Goal: Use online tool/utility: Use online tool/utility

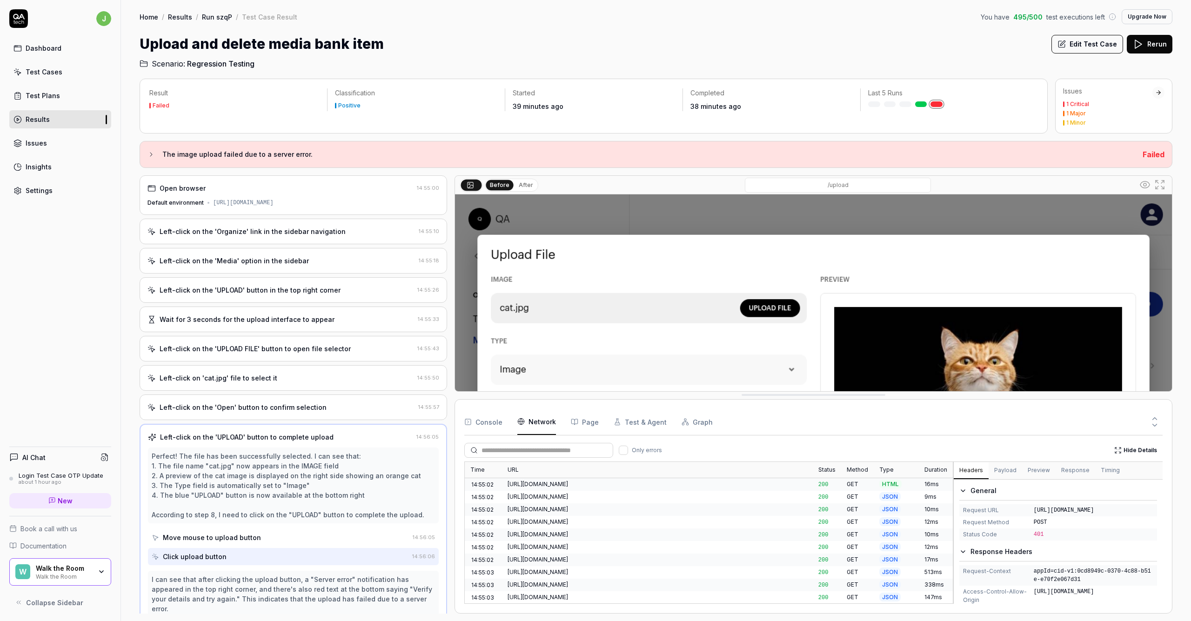
scroll to position [55, 0]
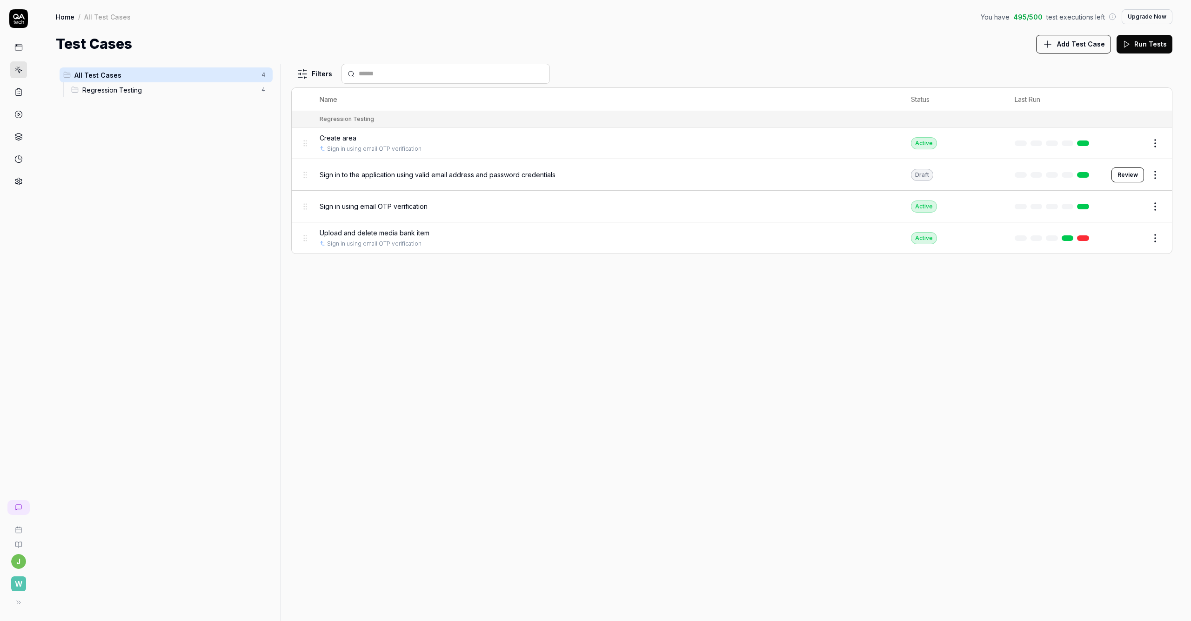
click at [98, 88] on span "Regression Testing" at bounding box center [169, 90] width 174 height 10
click at [93, 76] on span "All Test Cases" at bounding box center [164, 75] width 181 height 10
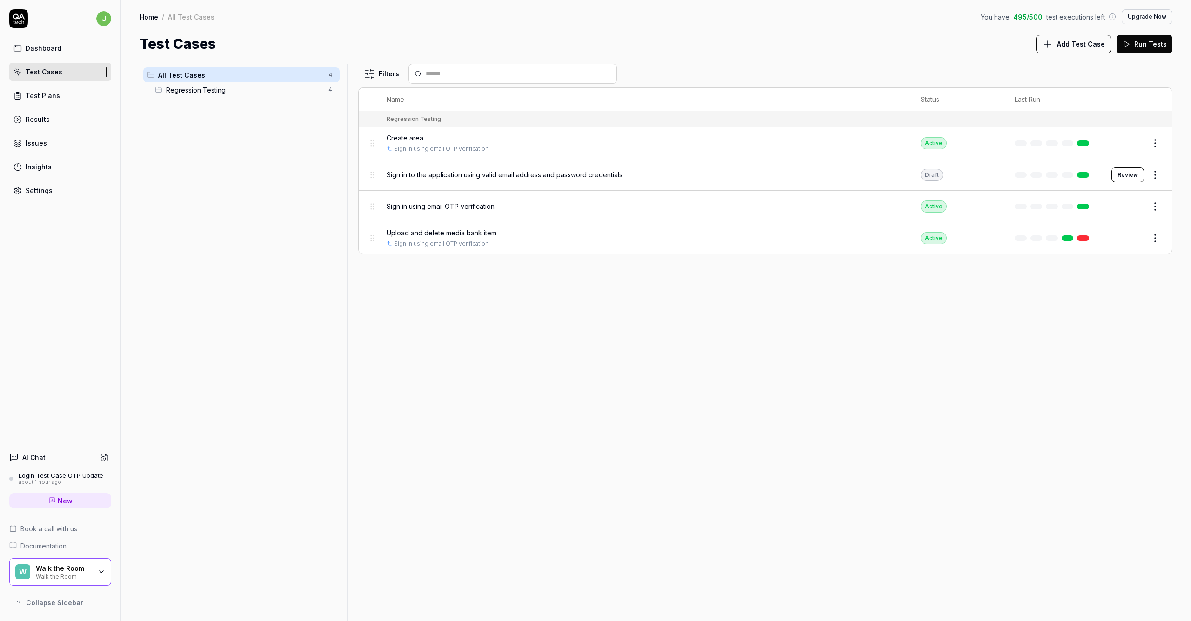
click at [221, 81] on div "All Test Cases 4" at bounding box center [241, 74] width 196 height 15
click at [222, 87] on span "Regression Testing" at bounding box center [244, 90] width 157 height 10
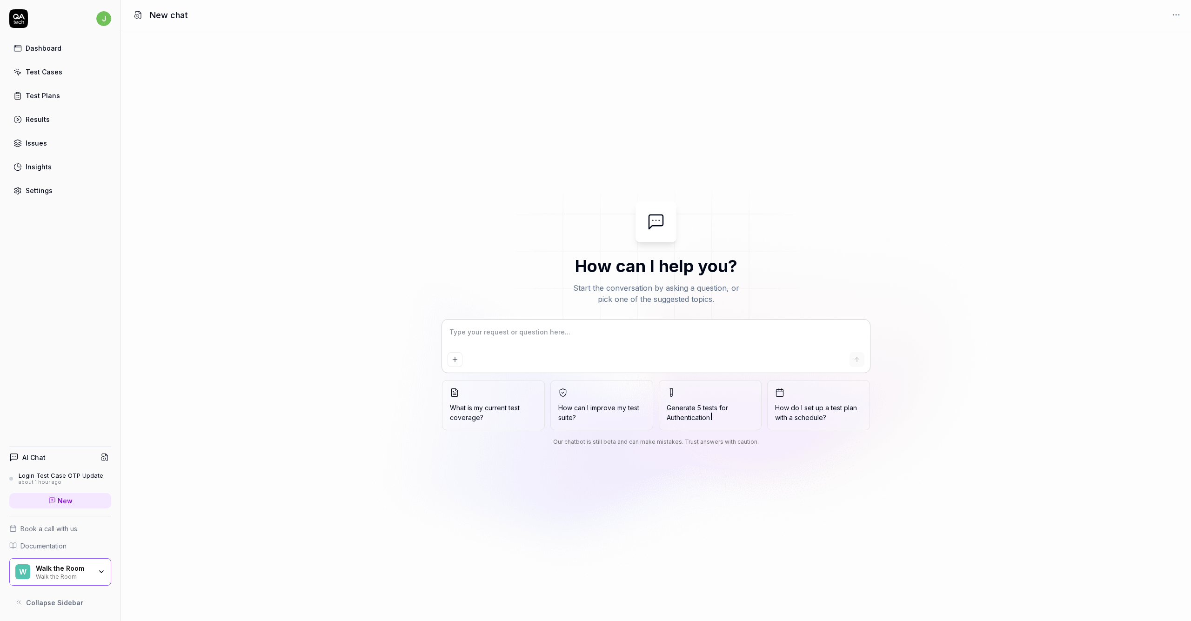
click at [328, 323] on div "How can I help you? Start the conversation by asking a question, or pick one of…" at bounding box center [656, 325] width 1070 height 248
type textarea "*"
click at [33, 68] on div "Test Cases" at bounding box center [44, 72] width 37 height 10
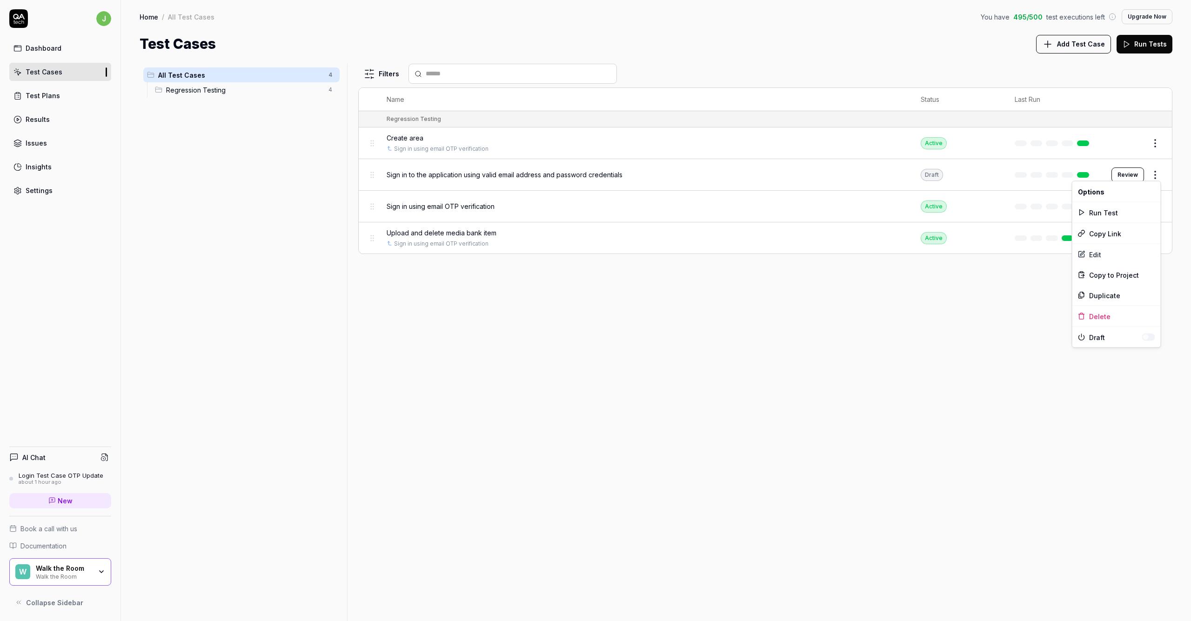
click at [1159, 173] on html "j Dashboard Test Cases Test Plans Results Issues Insights Settings AI Chat Logi…" at bounding box center [595, 310] width 1191 height 621
click at [1108, 318] on div "Delete" at bounding box center [1117, 316] width 88 height 20
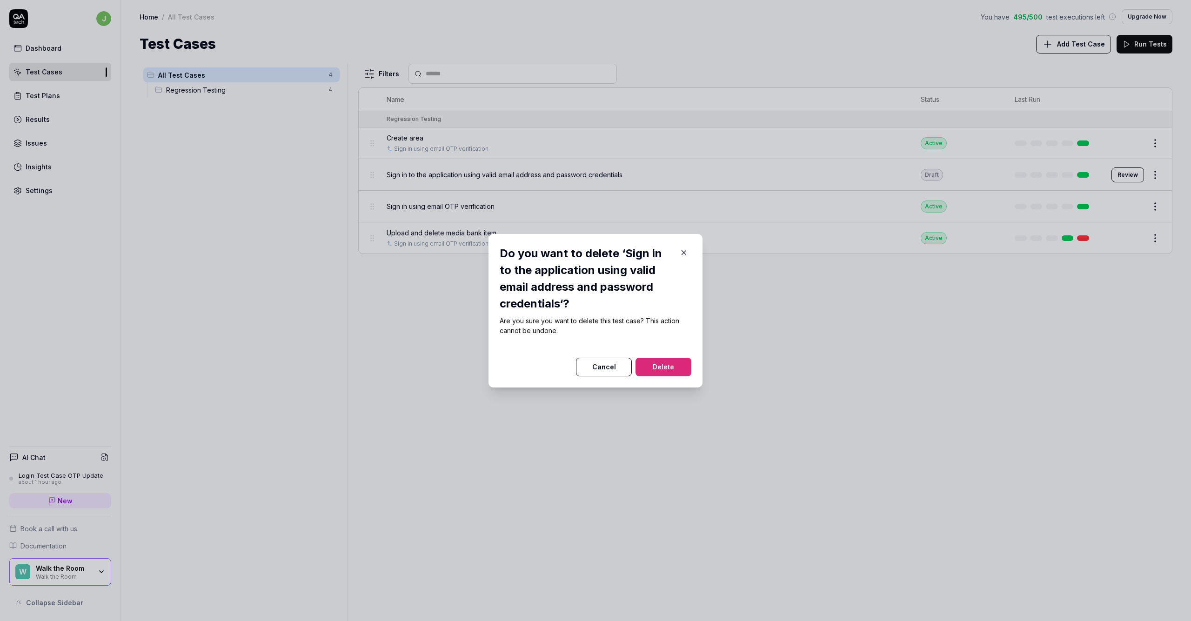
click at [666, 372] on button "Delete" at bounding box center [664, 367] width 56 height 19
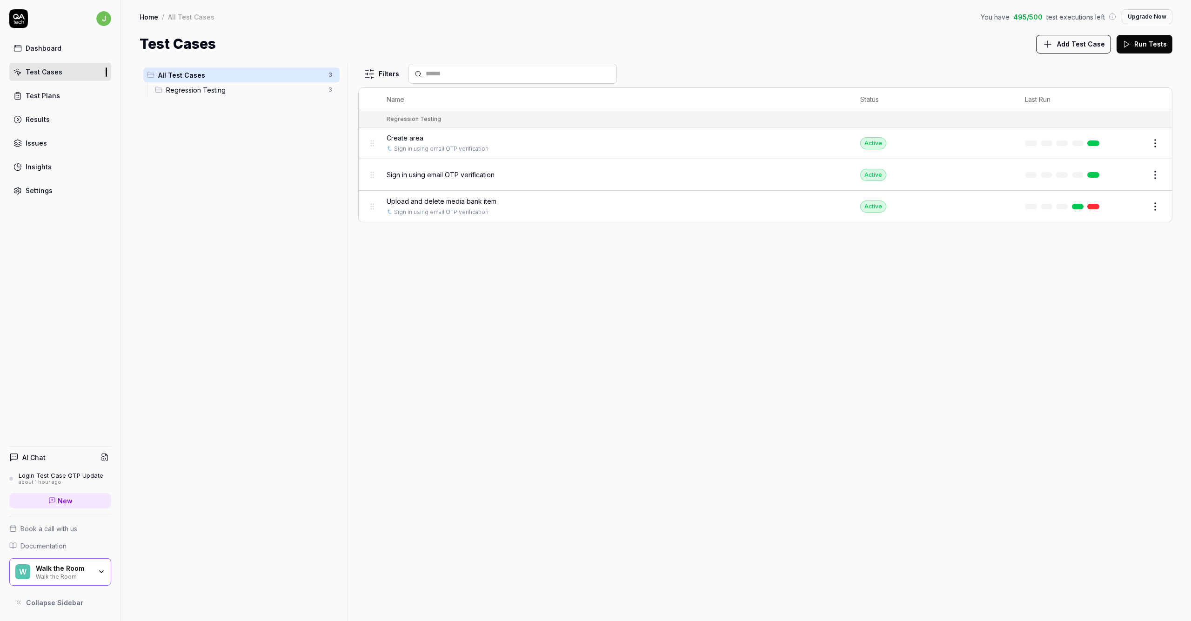
click at [41, 456] on h4 "AI Chat" at bounding box center [33, 458] width 23 height 10
click at [67, 503] on span "New" at bounding box center [65, 501] width 15 height 10
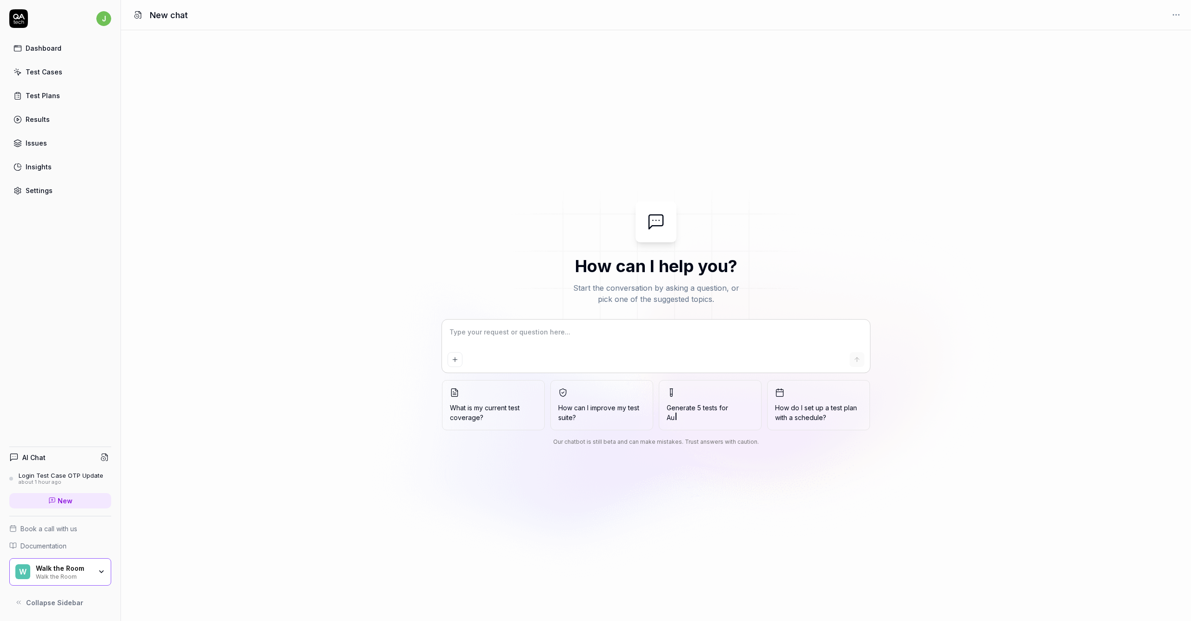
click at [576, 348] on textarea at bounding box center [656, 336] width 417 height 23
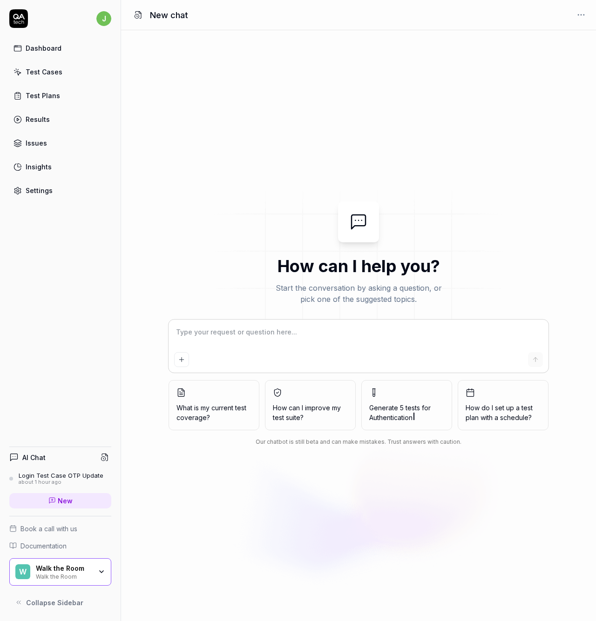
type textarea "*"
type textarea "C"
type textarea "*"
type textarea "Cr"
type textarea "*"
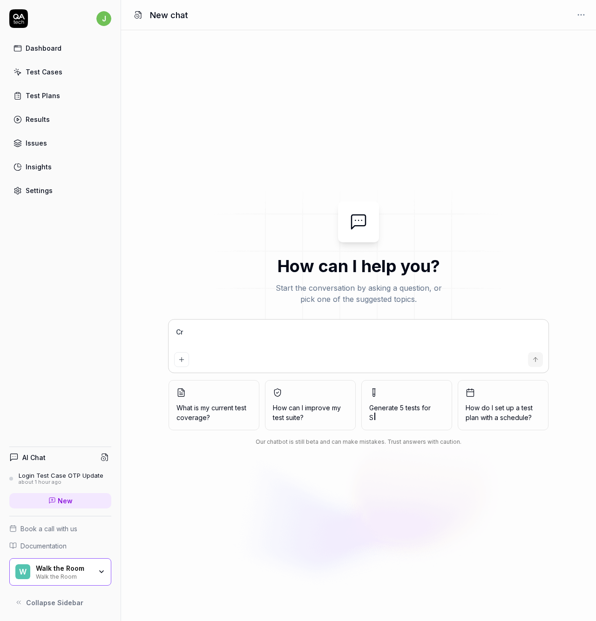
type textarea "Cre"
type textarea "*"
type textarea "Crea"
type textarea "*"
type textarea "Creat"
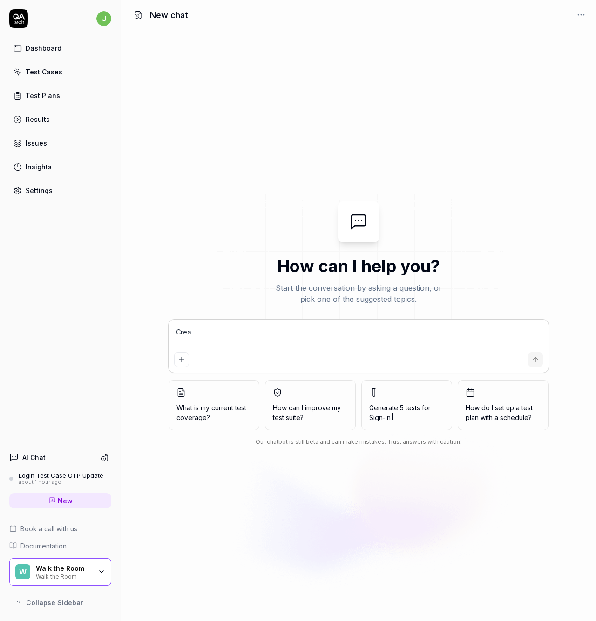
type textarea "*"
type textarea "Create"
type textarea "*"
type textarea "Create"
type textarea "*"
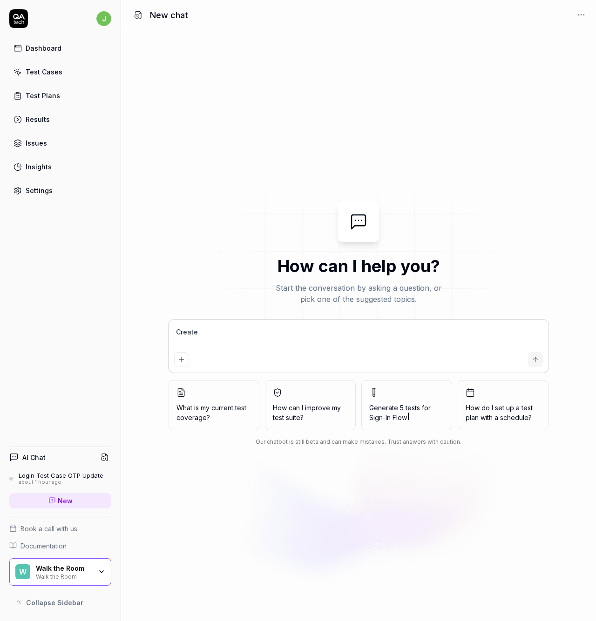
type textarea "Create t"
type textarea "*"
type textarea "Create te"
type textarea "*"
type textarea "Create tes"
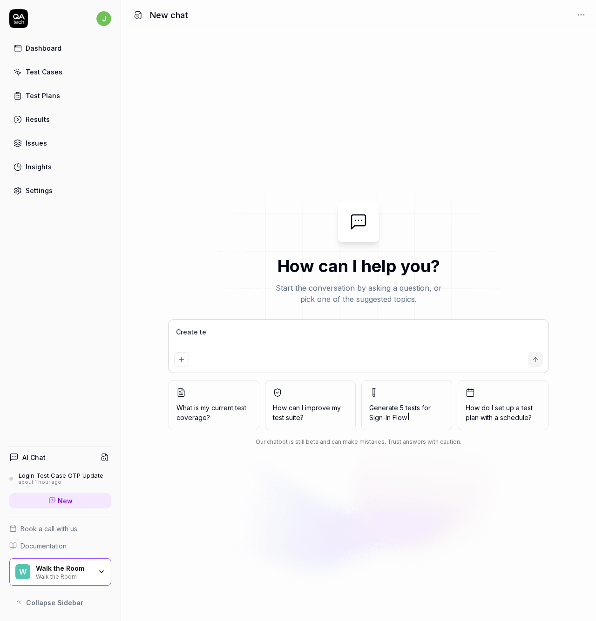
type textarea "*"
type textarea "Create test"
type textarea "*"
type textarea "Create test"
type textarea "*"
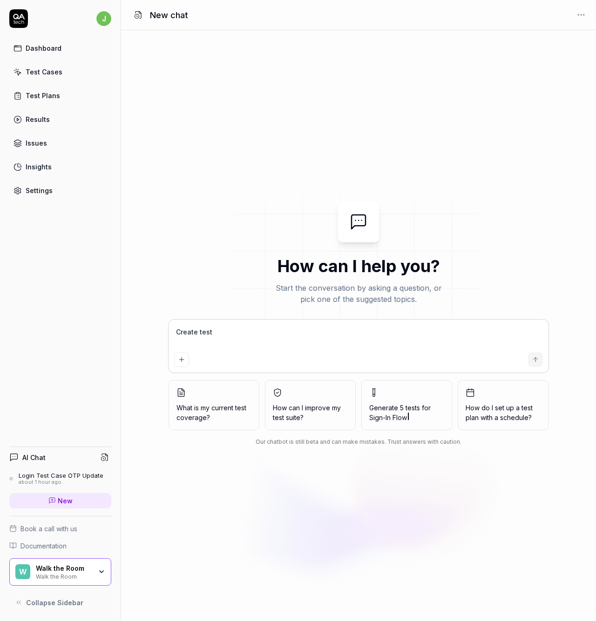
type textarea "Create test c"
type textarea "*"
type textarea "Create test ca"
type textarea "*"
type textarea "Create test cas"
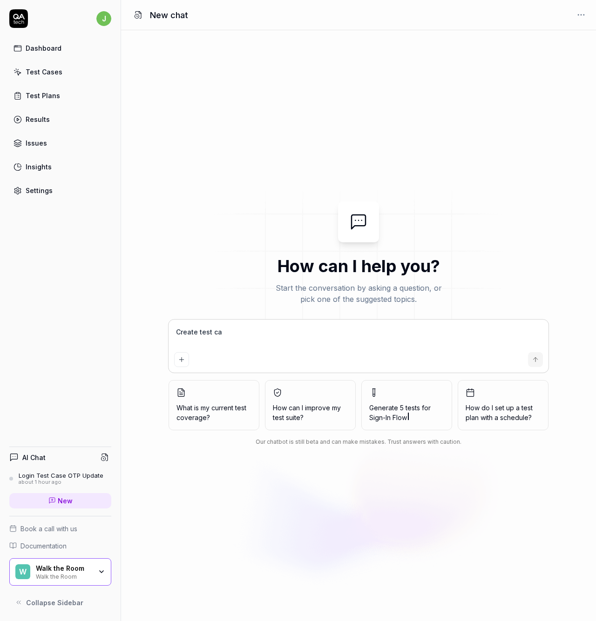
type textarea "*"
type textarea "Create test case"
type textarea "*"
type textarea "Create test cases"
type textarea "*"
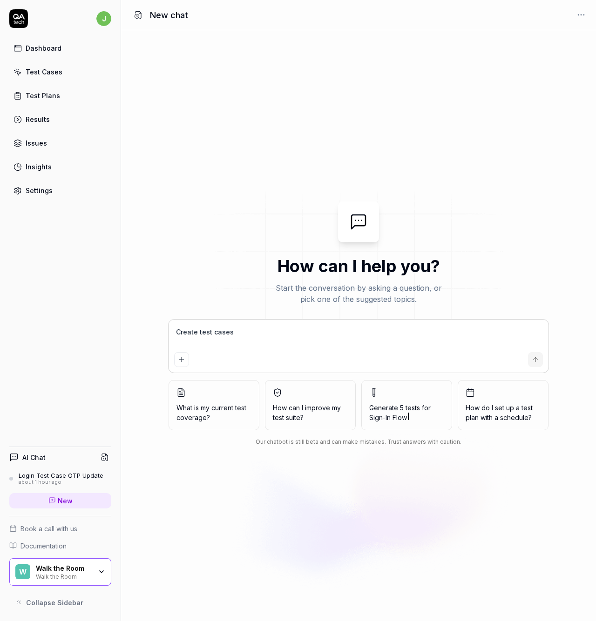
type textarea "Create test cases"
type textarea "*"
type textarea "Create test cases f"
type textarea "*"
type textarea "Create test cases fo"
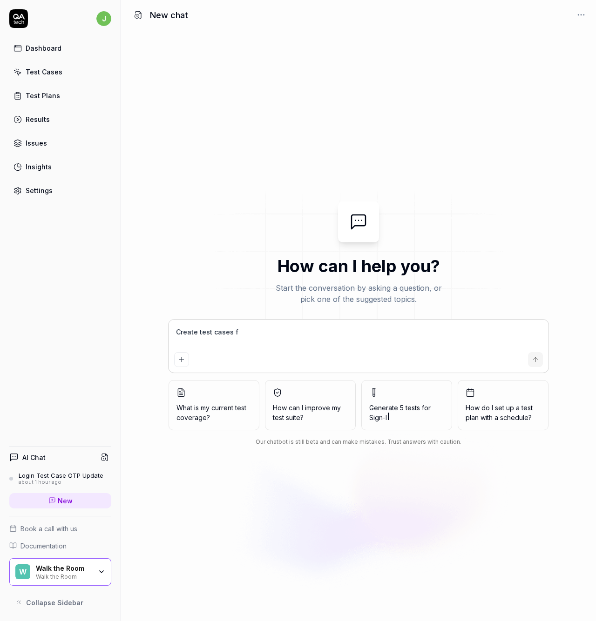
type textarea "*"
type textarea "Create test cases for"
type textarea "*"
type textarea "Create test cases for"
type textarea "*"
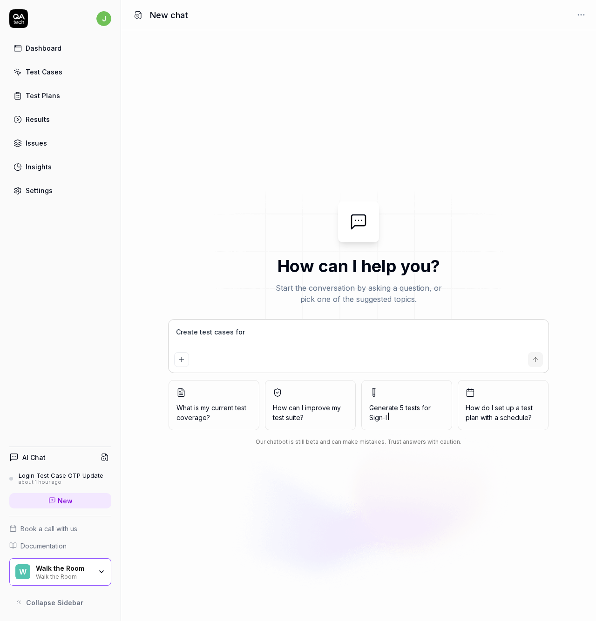
type textarea "Create test cases for m"
type textarea "*"
type textarea "Create test cases for my"
type textarea "*"
type textarea "Create test cases for my"
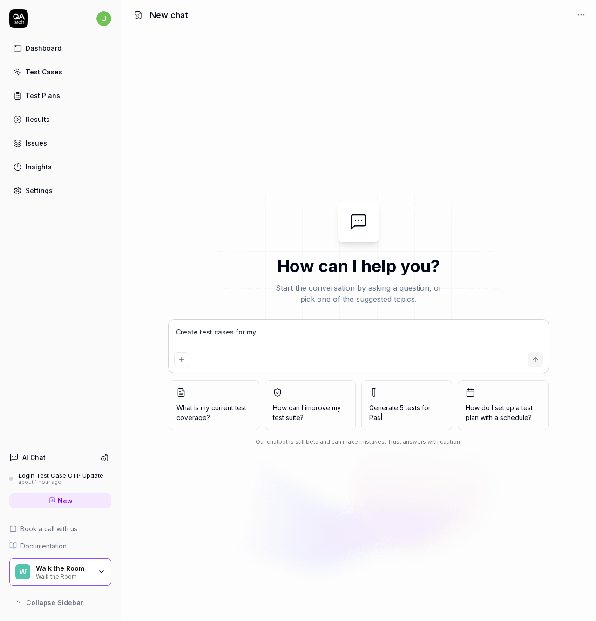
type textarea "*"
type textarea "Create test cases for my p"
type textarea "*"
type textarea "Create test cases for my po"
type textarea "*"
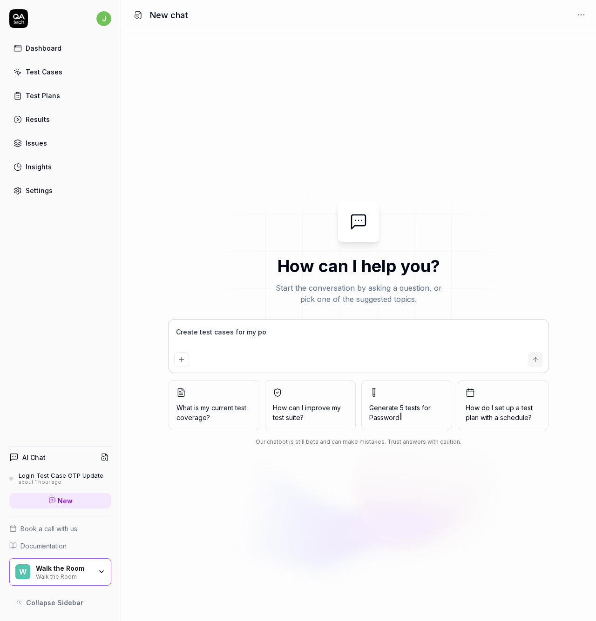
type textarea "Create test cases for my por"
type textarea "*"
type textarea "Create test cases for my port"
type textarea "*"
type textarea "Create test cases for my porto"
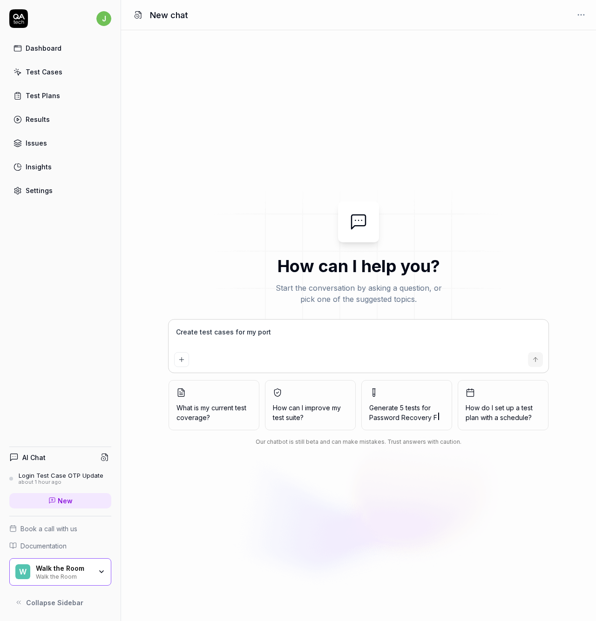
type textarea "*"
type textarea "Create test cases for my port"
type textarea "*"
type textarea "Create test cases for my portf"
type textarea "*"
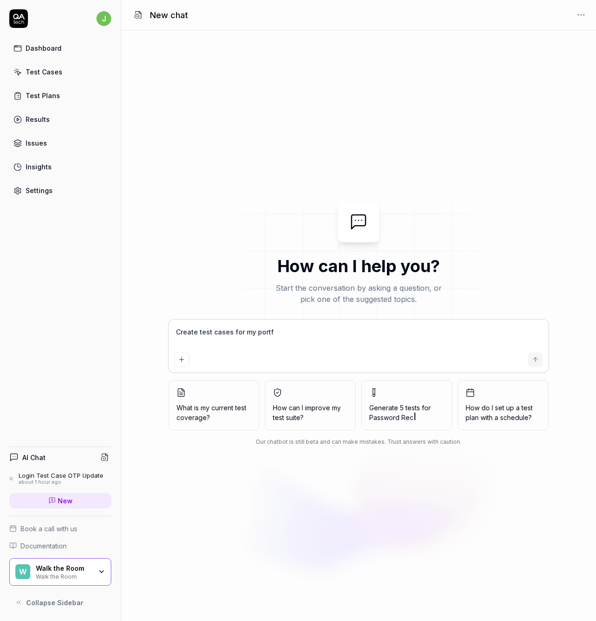
type textarea "Create test cases for my portfo"
type textarea "*"
type textarea "Create test cases for my portfol"
type textarea "*"
type textarea "Create test cases for my portfoli"
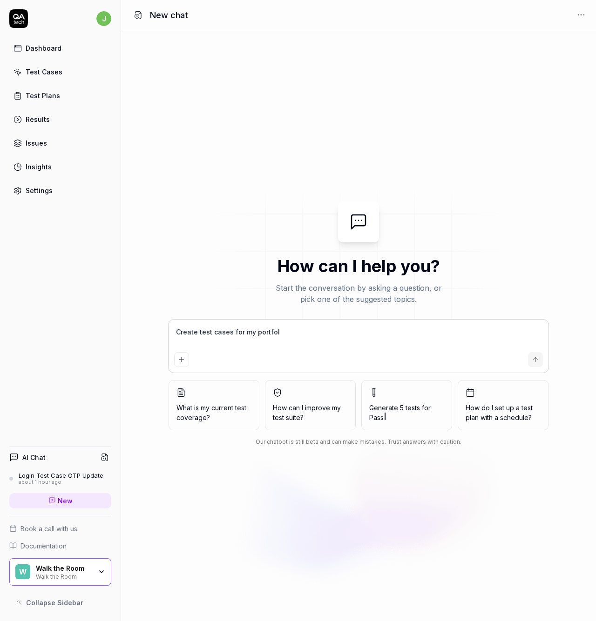
type textarea "*"
type textarea "Create test cases for my portfolio"
type textarea "*"
type textarea "Create test cases for my portfolio"
type textarea "*"
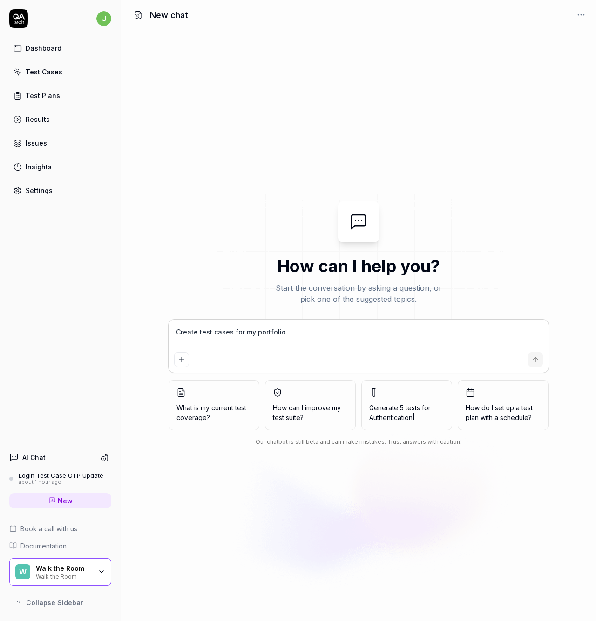
type textarea "Create test cases for my portfolio s"
type textarea "*"
type textarea "Create test cases for my portfolio so"
type textarea "*"
type textarea "Create test cases for my portfolio so"
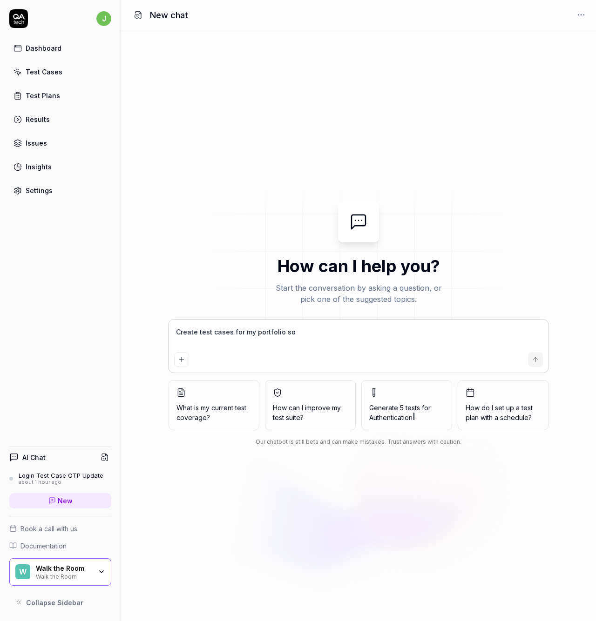
type textarea "*"
type textarea "Create test cases for my portfolio so I"
type textarea "*"
type textarea "Create test cases for my portfolio so I"
type textarea "*"
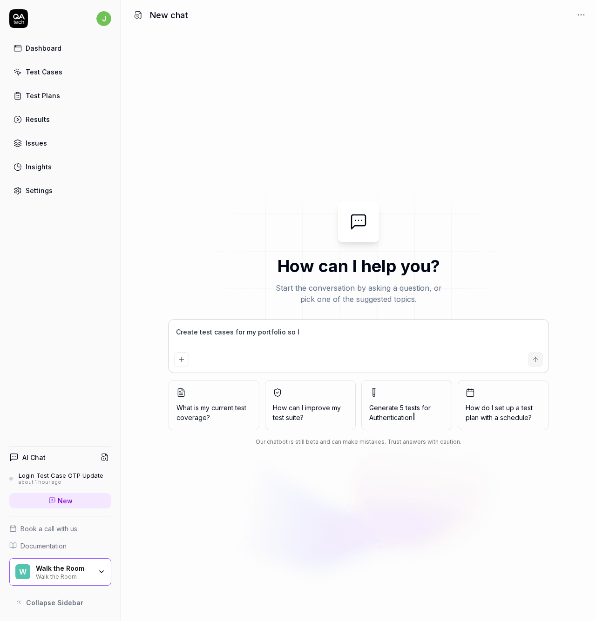
type textarea "Create test cases for my portfolio so I c"
type textarea "*"
type textarea "Create test cases for my portfolio so I ca"
type textarea "*"
type textarea "Create test cases for my portfolio so I can"
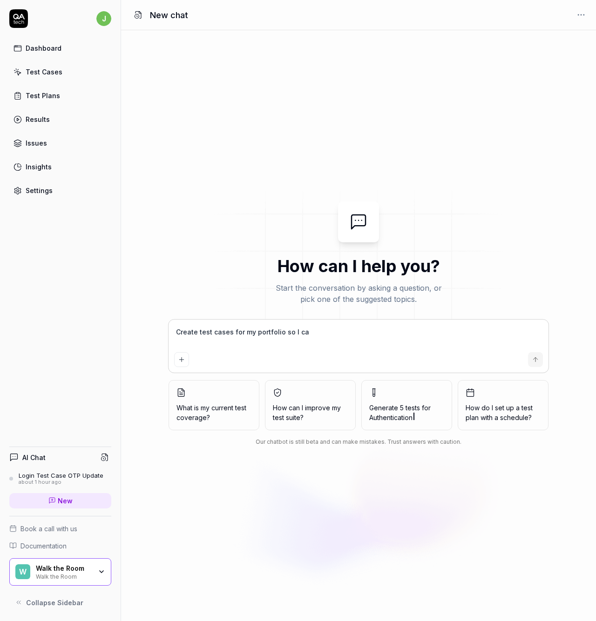
type textarea "*"
type textarea "Create test cases for my portfolio so I can"
type textarea "*"
type textarea "Create test cases for my portfolio so I can e"
type textarea "*"
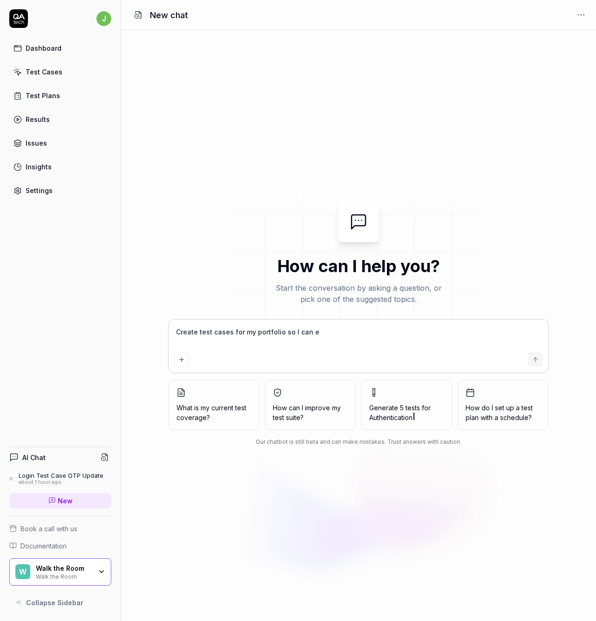
type textarea "Create test cases for my portfolio so I can en"
type textarea "*"
type textarea "Create test cases for my portfolio so I can ens"
type textarea "*"
type textarea "Create test cases for my portfolio so I can ensu"
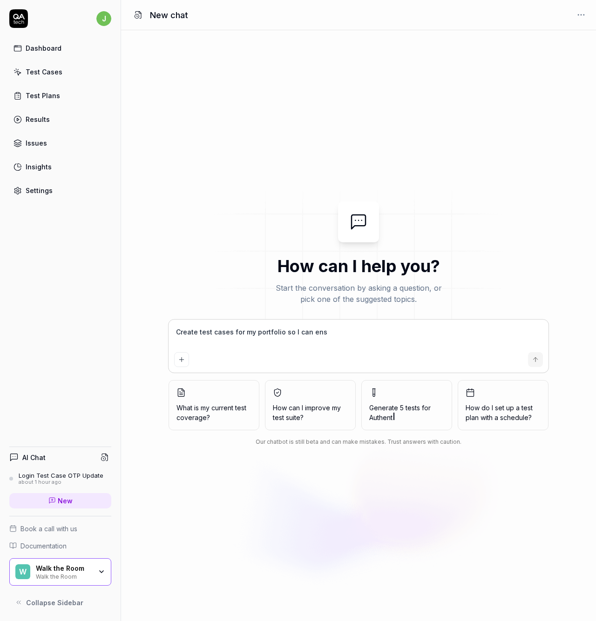
type textarea "*"
type textarea "Create test cases for my portfolio so I can ensur"
type textarea "*"
type textarea "Create test cases for my portfolio so I can ensure"
type textarea "*"
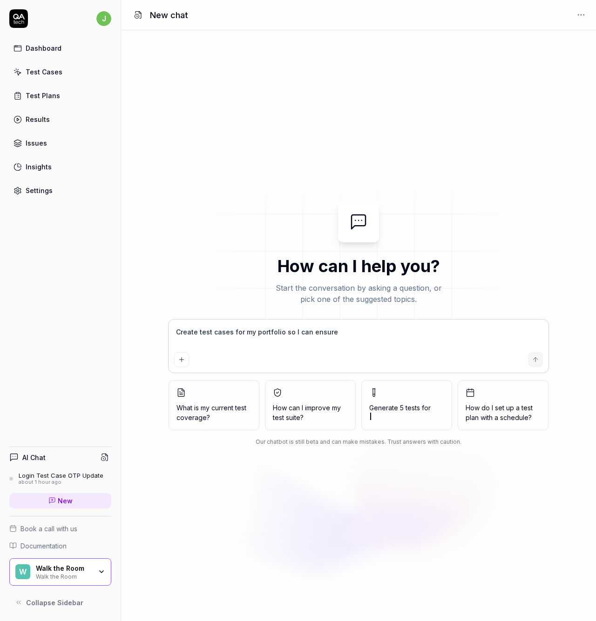
type textarea "Create test cases for my portfolio so I can ensure"
type textarea "*"
type textarea "Create test cases for my portfolio so I can ensure a"
type textarea "*"
type textarea "Create test cases for my portfolio so I can ensure ar"
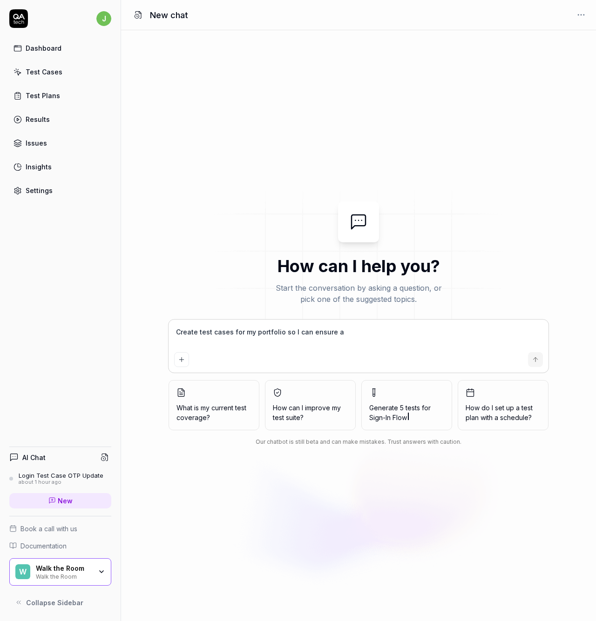
type textarea "*"
type textarea "Create test cases for my portfolio so I can ensure are"
type textarea "*"
type textarea "Create test cases for my portfolio so I can ensure area"
type textarea "*"
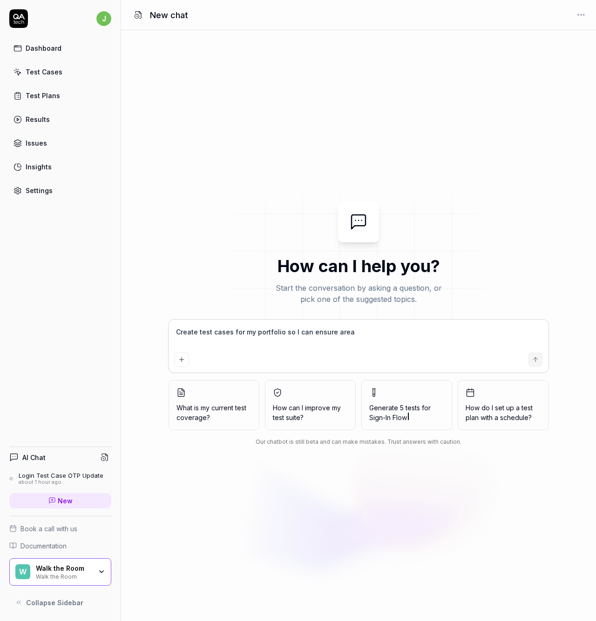
type textarea "Create test cases for my portfolio so I can ensure areas"
type textarea "*"
type textarea "Create test cases for my portfolio so I can ensure areas,"
type textarea "*"
type textarea "Create test cases for my portfolio so I can ensure areas,"
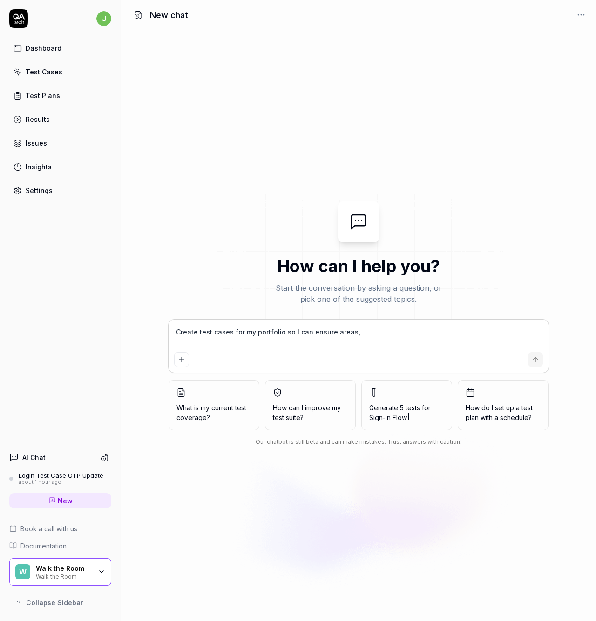
type textarea "*"
type textarea "Create test cases for my portfolio so I can ensure areas, p"
type textarea "*"
type textarea "Create test cases for my portfolio so I can ensure areas, pr"
type textarea "*"
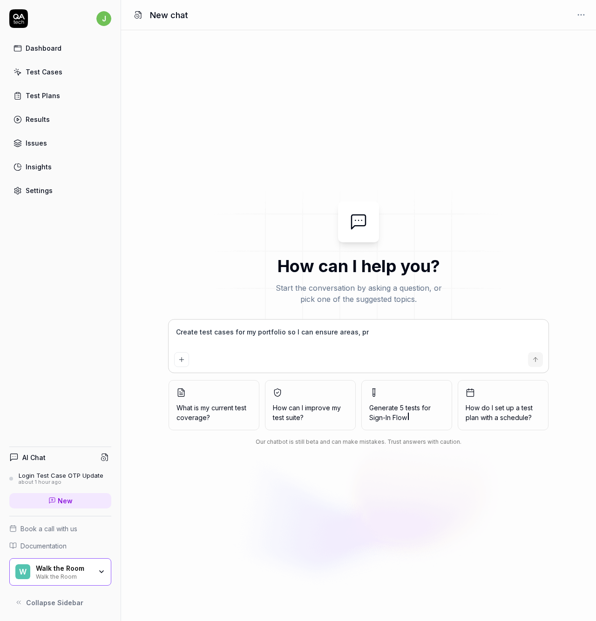
type textarea "Create test cases for my portfolio so I can ensure areas, pro"
type textarea "*"
type textarea "Create test cases for my portfolio so I can ensure areas, prop"
type textarea "*"
type textarea "Create test cases for my portfolio so I can ensure areas, propr"
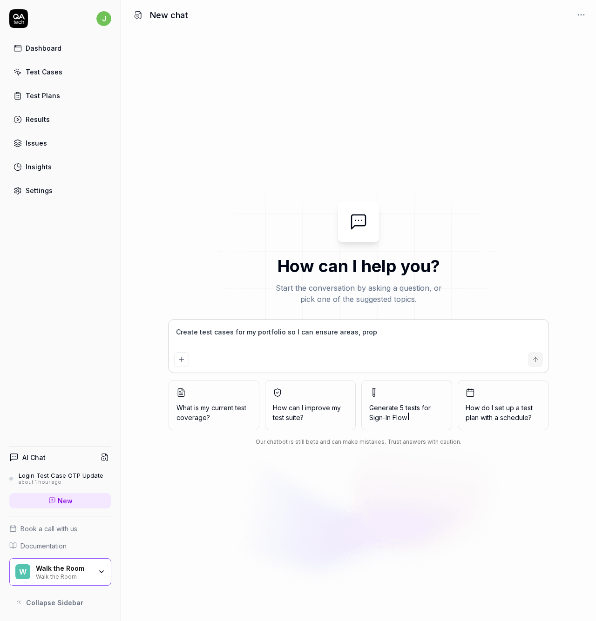
type textarea "*"
type textarea "Create test cases for my portfolio so I can ensure areas, proprt"
type textarea "*"
type textarea "Create test cases for my portfolio so I can ensure areas, proprti"
type textarea "*"
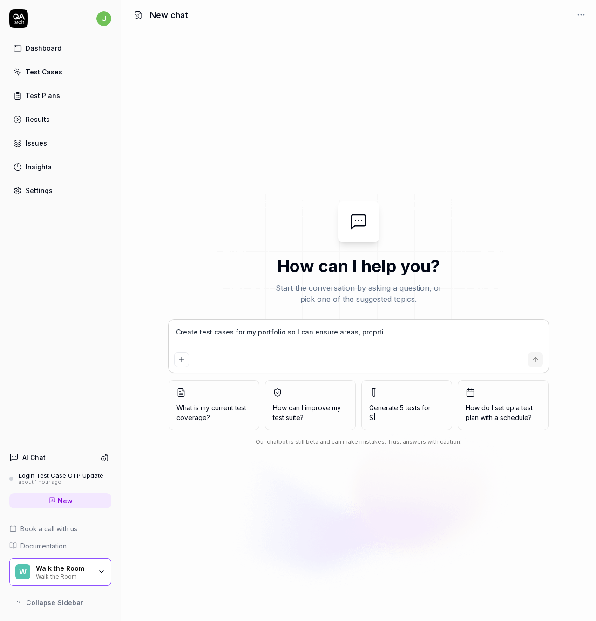
type textarea "Create test cases for my portfolio so I can ensure areas, proprtie"
type textarea "*"
type textarea "Create test cases for my portfolio so I can ensure areas, proprties"
type textarea "*"
type textarea "Create test cases for my portfolio so I can ensure areas, properties"
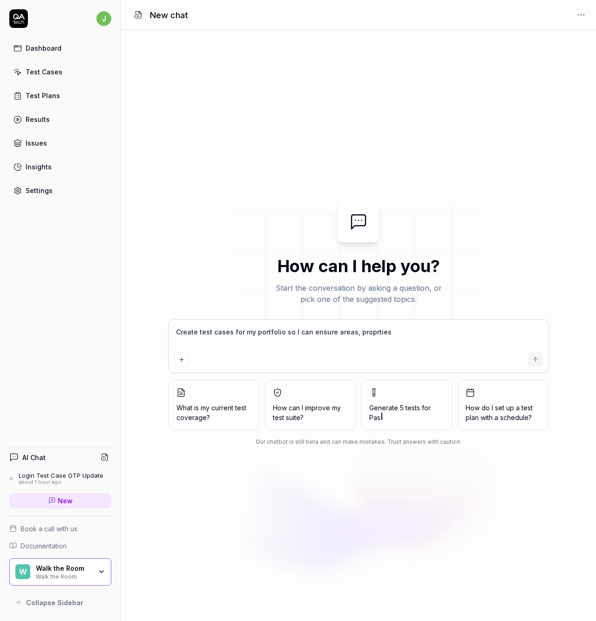
type textarea "*"
type textarea "Create test cases for my portfolio so I can ensure areas, properties"
type textarea "*"
type textarea "Create test cases for my portfolio so I can ensure areas, properties,"
type textarea "*"
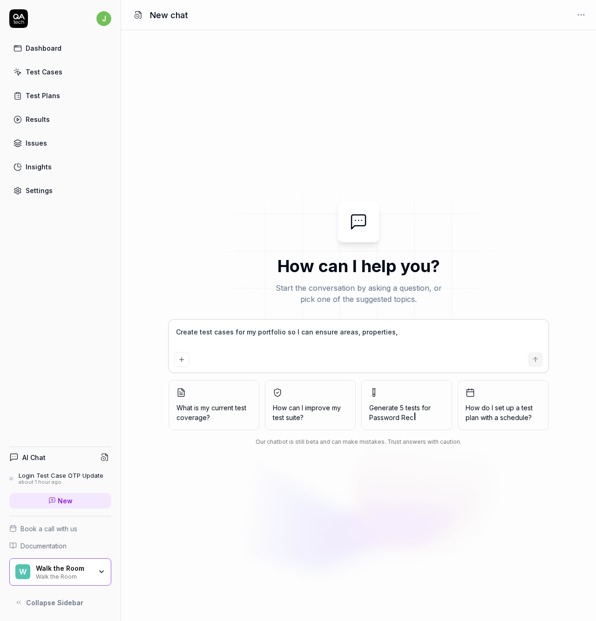
type textarea "Create test cases for my portfolio so I can ensure areas, properties,"
type textarea "*"
type textarea "Create test cases for my portfolio so I can ensure areas, properties, b"
type textarea "*"
type textarea "Create test cases for my portfolio so I can ensure areas, properties, bu"
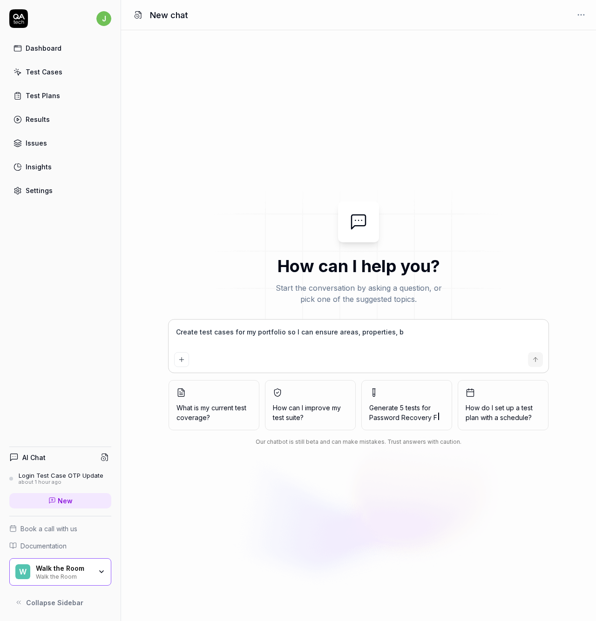
type textarea "*"
type textarea "Create test cases for my portfolio so I can ensure areas, properties, bui"
type textarea "*"
type textarea "Create test cases for my portfolio so I can ensure areas, properties, buil"
type textarea "*"
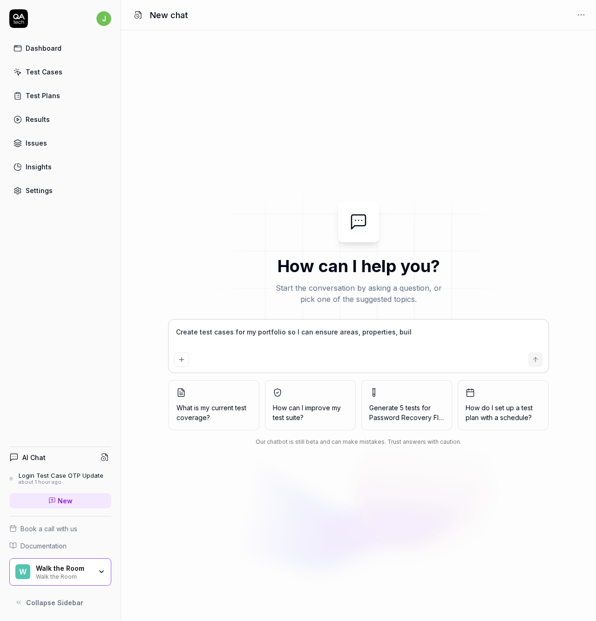
type textarea "Create test cases for my portfolio so I can ensure areas, properties, build"
type textarea "*"
type textarea "Create test cases for my portfolio so I can ensure areas, properties, buildi"
type textarea "*"
type textarea "Create test cases for my portfolio so I can ensure areas, properties, buildin"
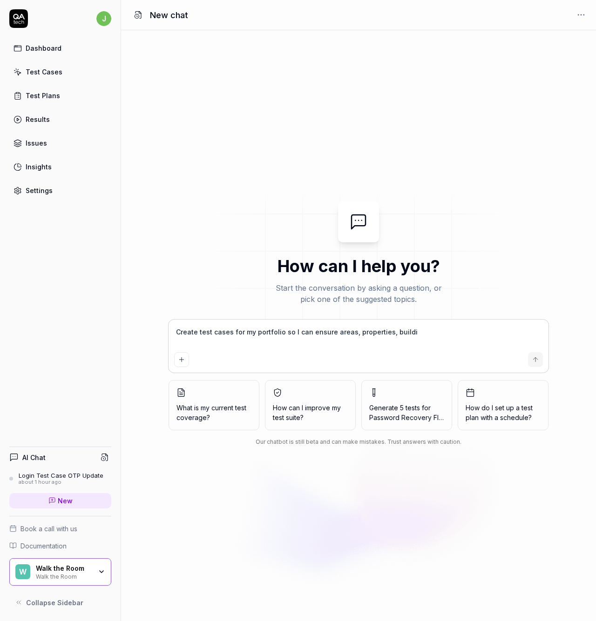
type textarea "*"
type textarea "Create test cases for my portfolio so I can ensure areas, properties, building"
type textarea "*"
type textarea "Create test cases for my portfolio so I can ensure areas, properties, building,"
type textarea "*"
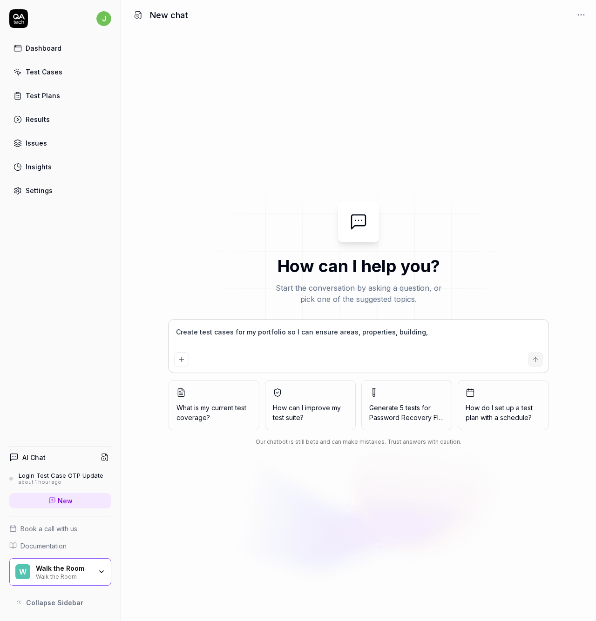
type textarea "Create test cases for my portfolio so I can ensure areas, properties, building,"
type textarea "*"
type textarea "Create test cases for my portfolio so I can ensure areas, properties, building,…"
type textarea "*"
type textarea "Create test cases for my portfolio so I can ensure areas, properties, building,…"
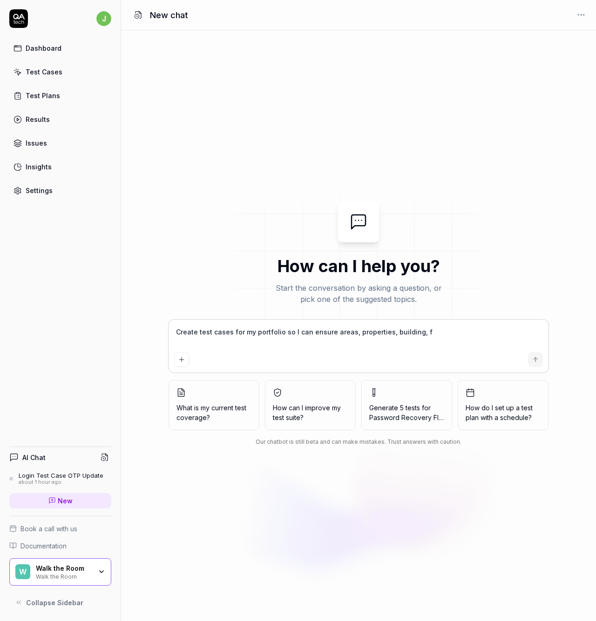
type textarea "*"
type textarea "Create test cases for my portfolio so I can ensure areas, properties, building,…"
type textarea "*"
type textarea "Create test cases for my portfolio so I can ensure areas, properties, building,…"
type textarea "*"
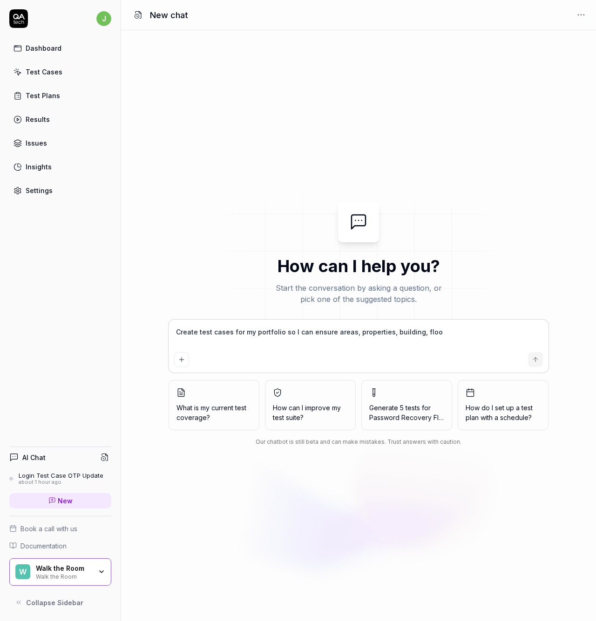
type textarea "Create test cases for my portfolio so I can ensure areas, properties, building,…"
type textarea "*"
type textarea "Create test cases for my portfolio so I can ensure areas, properties, building,…"
type textarea "*"
type textarea "Create test cases for my portfolio so I can ensure areas, properties, building,…"
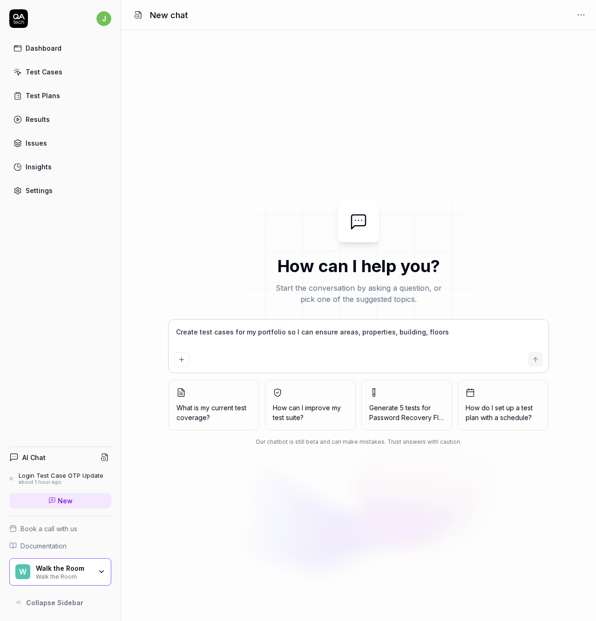
type textarea "*"
type textarea "Create test cases for my portfolio so I can ensure areas, properties, building,…"
type textarea "*"
type textarea "Create test cases for my portfolio so I can ensure areas, properties, building,…"
type textarea "*"
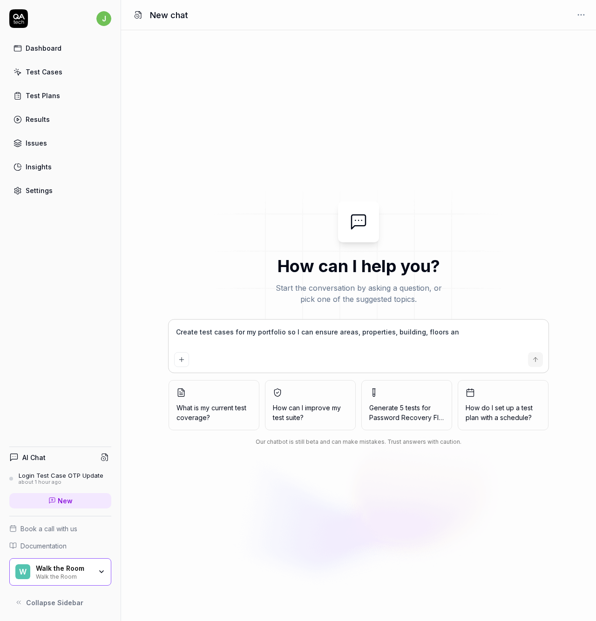
type textarea "Create test cases for my portfolio so I can ensure areas, properties, building,…"
type textarea "*"
type textarea "Create test cases for my portfolio so I can ensure areas, properties, building,…"
type textarea "*"
type textarea "Create test cases for my portfolio so I can ensure areas, properties, building,…"
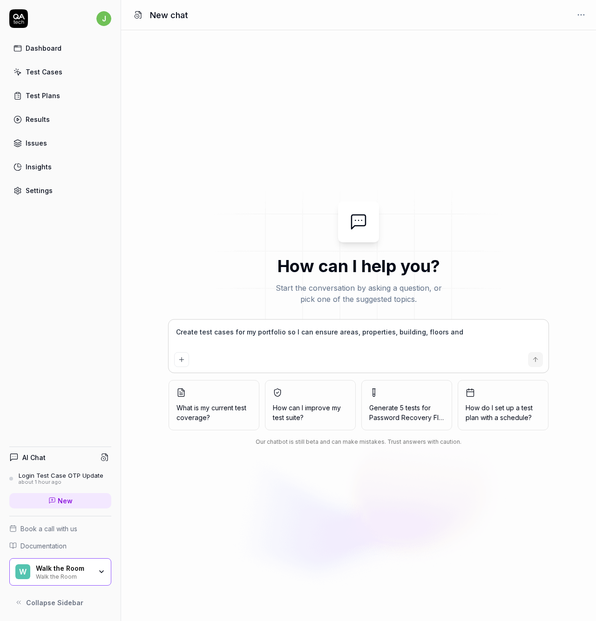
type textarea "*"
type textarea "Create test cases for my portfolio so I can ensure areas, properties, building,…"
type textarea "*"
type textarea "Create test cases for my portfolio so I can ensure areas, properties, building,…"
type textarea "*"
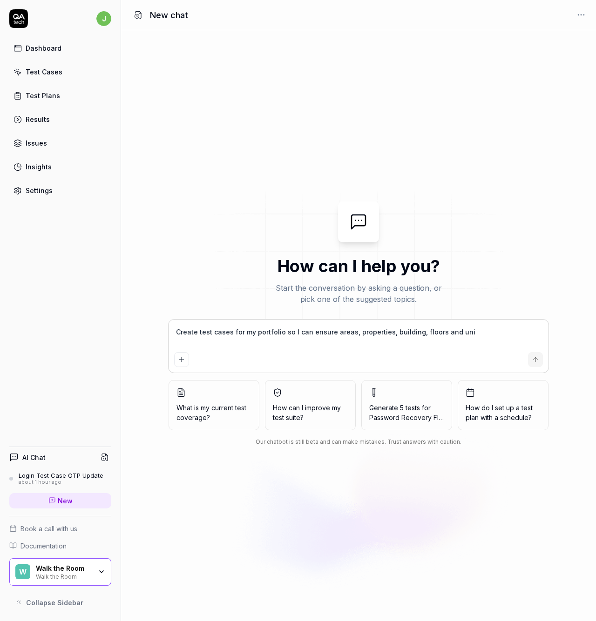
type textarea "Create test cases for my portfolio so I can ensure areas, properties, building,…"
type textarea "*"
type textarea "Create test cases for my portfolio so I can ensure areas, properties, building,…"
type textarea "*"
type textarea "Create test cases for my portfolio so I can ensure areas, properties, building,…"
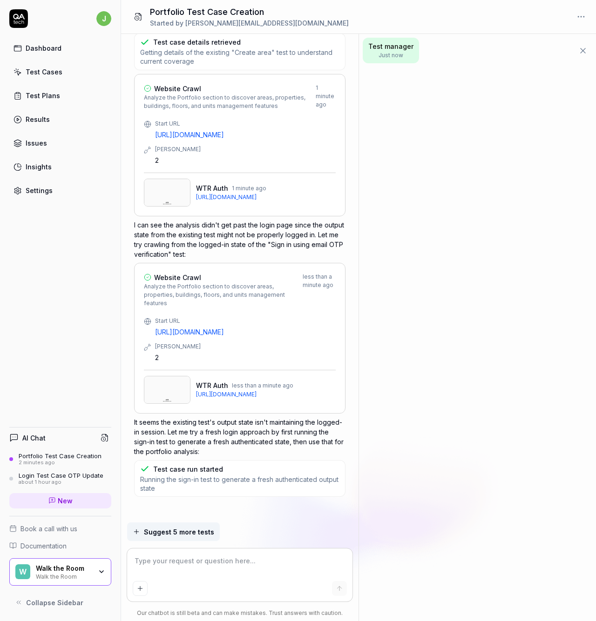
scroll to position [458, 0]
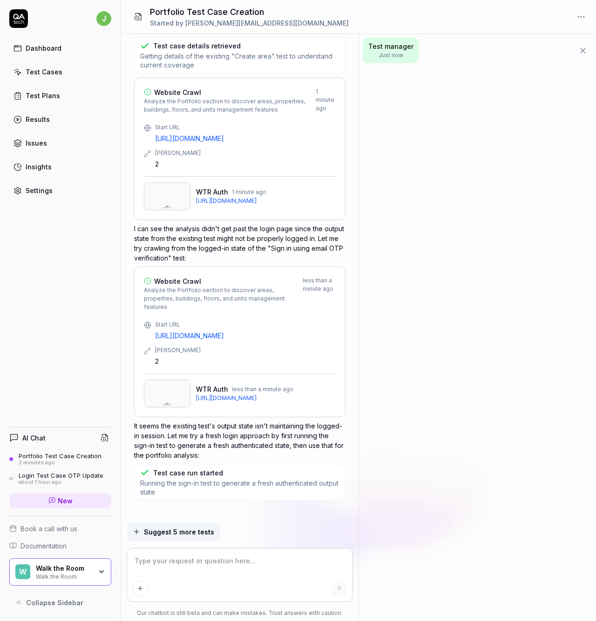
click at [195, 564] on textarea at bounding box center [240, 565] width 215 height 23
drag, startPoint x: 195, startPoint y: 564, endPoint x: 149, endPoint y: 449, distance: 123.8
click at [196, 563] on textarea "You" at bounding box center [240, 565] width 215 height 23
click at [188, 561] on textarea "You" at bounding box center [240, 565] width 215 height 23
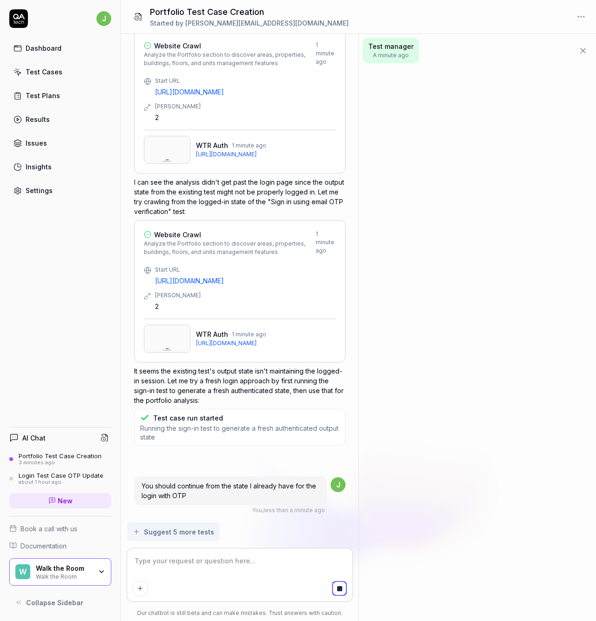
scroll to position [519, 0]
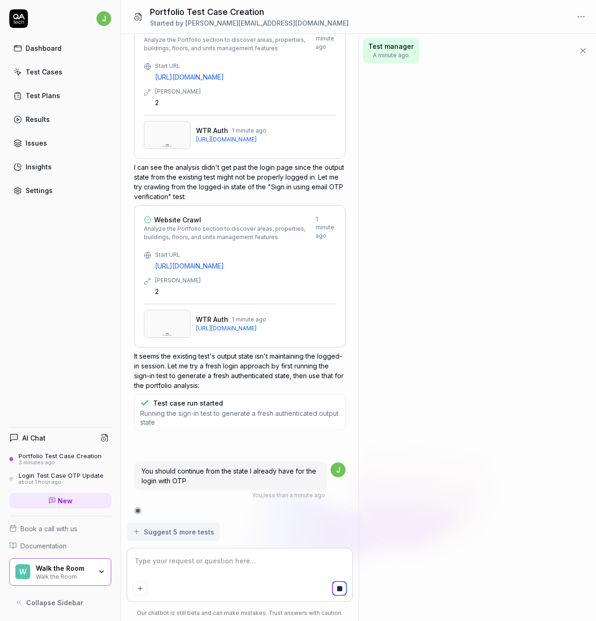
click at [581, 49] on icon at bounding box center [582, 50] width 5 height 5
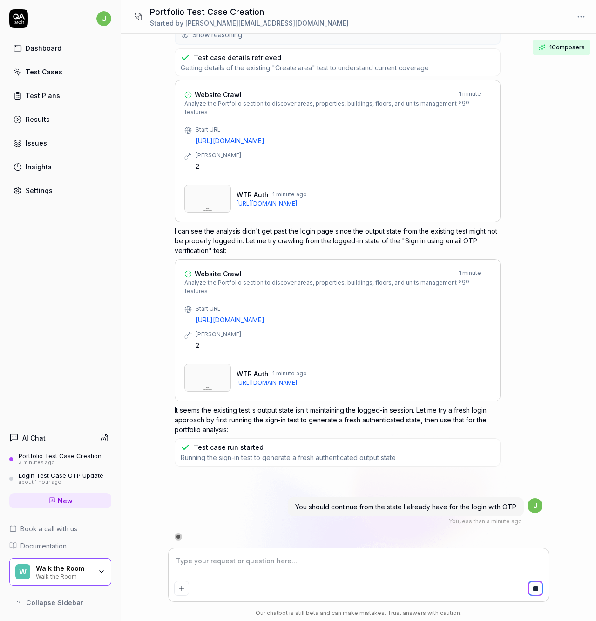
click at [574, 47] on span "1 Composers" at bounding box center [566, 47] width 35 height 8
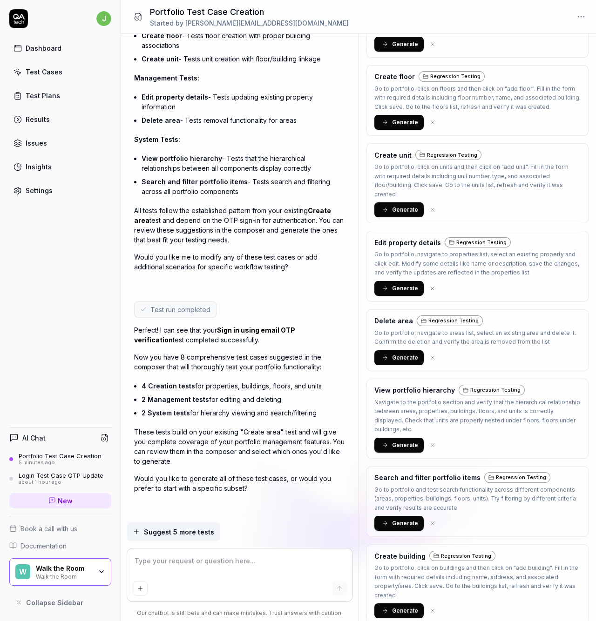
scroll to position [0, 0]
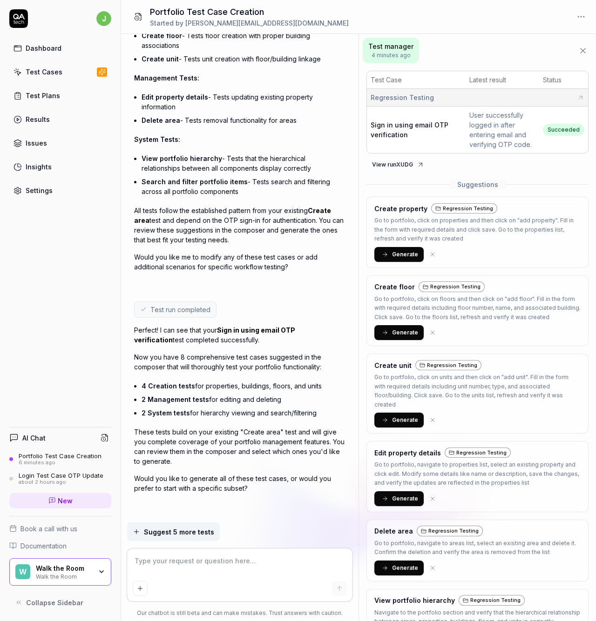
click at [390, 256] on button "Generate" at bounding box center [398, 254] width 49 height 15
click at [396, 329] on span "Generate" at bounding box center [405, 333] width 26 height 8
click at [396, 417] on span "Generate" at bounding box center [405, 420] width 26 height 8
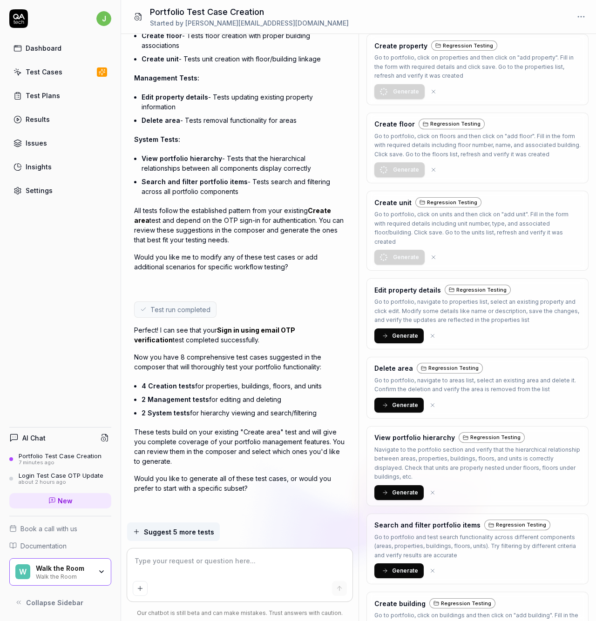
scroll to position [210, 0]
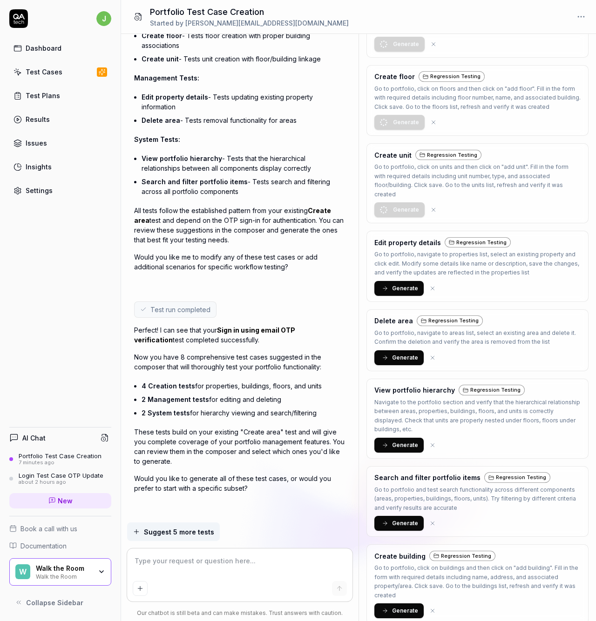
click at [395, 607] on span "Generate" at bounding box center [405, 611] width 26 height 8
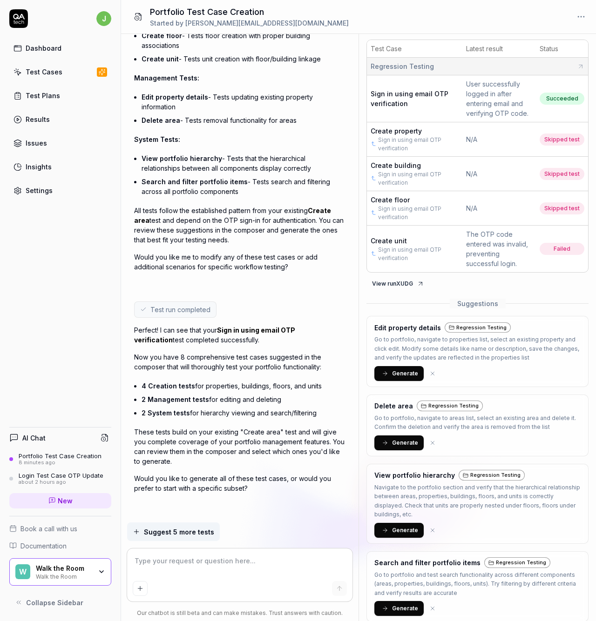
scroll to position [0, 0]
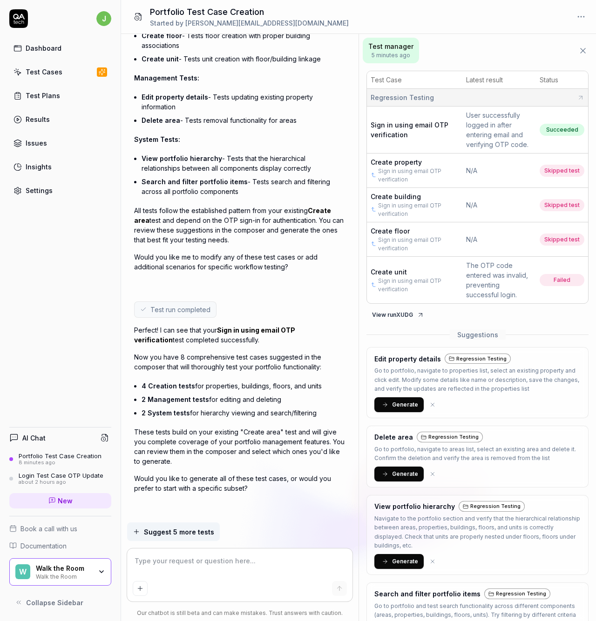
click at [391, 273] on span "Create unit" at bounding box center [388, 272] width 36 height 8
click at [396, 195] on span "Create building" at bounding box center [395, 197] width 50 height 8
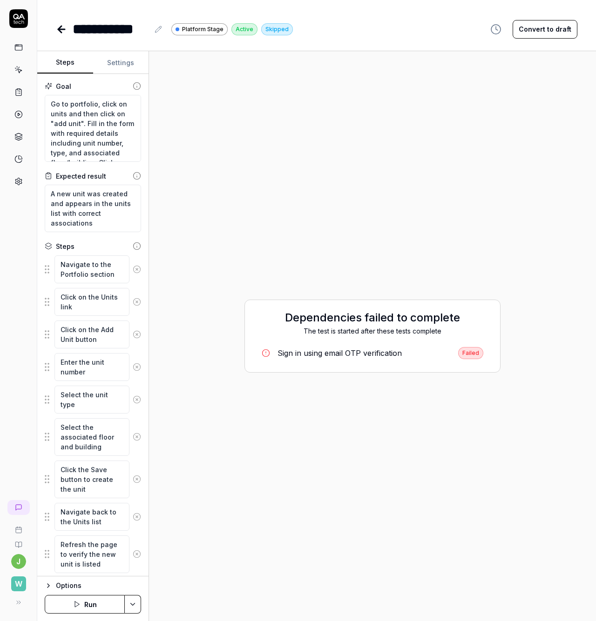
click at [105, 604] on button "Run" at bounding box center [85, 604] width 80 height 19
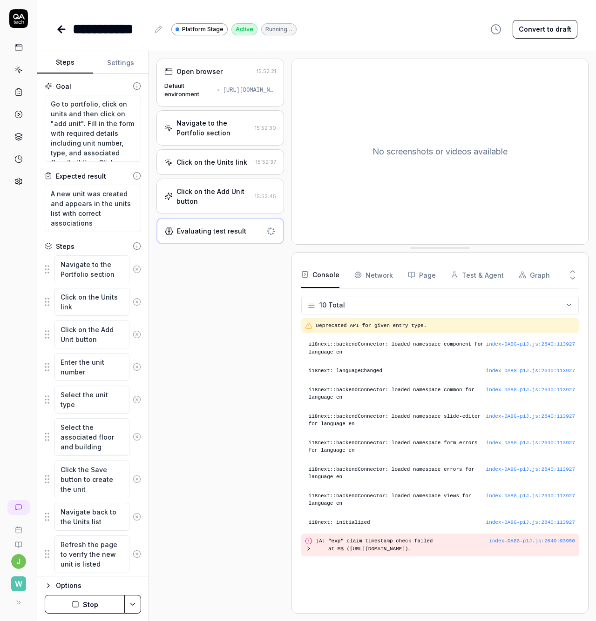
type textarea "*"
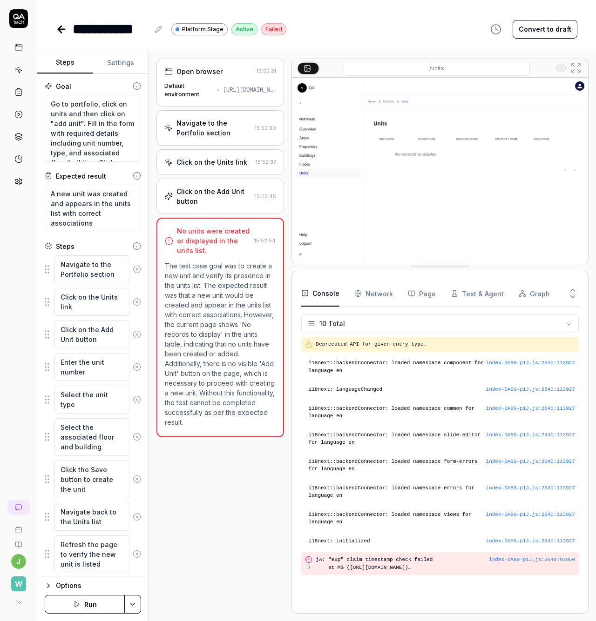
click at [225, 190] on div "Click on the Add Unit button" at bounding box center [213, 197] width 74 height 20
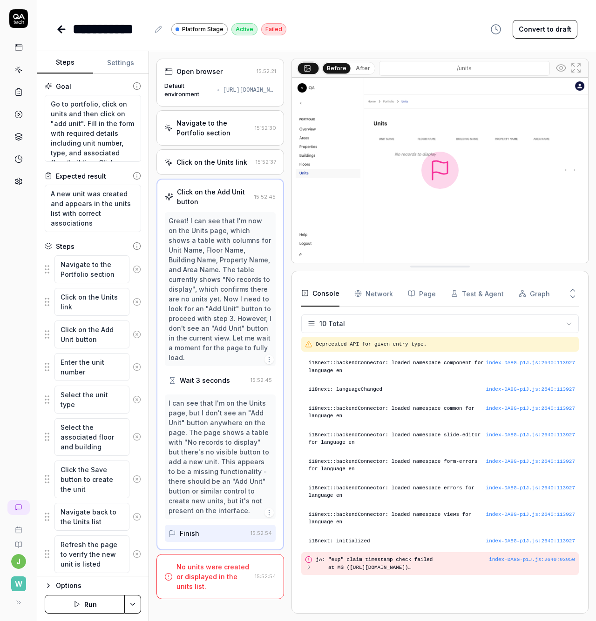
click at [208, 165] on div "Click on the Units link" at bounding box center [211, 162] width 71 height 10
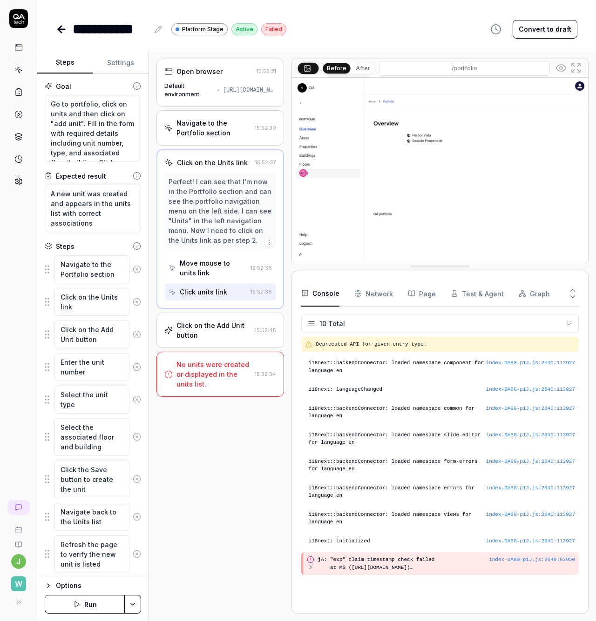
click at [208, 209] on div "Perfect! I can see that I'm now in the Portfolio section and can see the portfo…" at bounding box center [219, 211] width 103 height 68
click at [205, 333] on div "Click on the Add Unit button" at bounding box center [213, 331] width 74 height 20
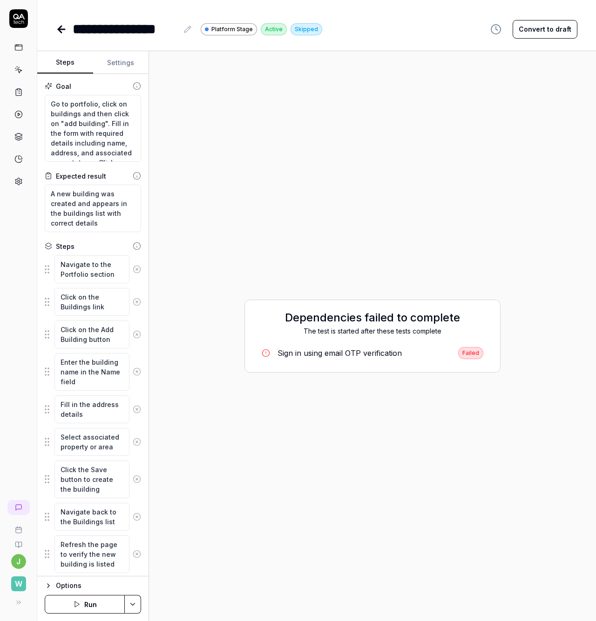
click at [86, 603] on button "Run" at bounding box center [85, 604] width 80 height 19
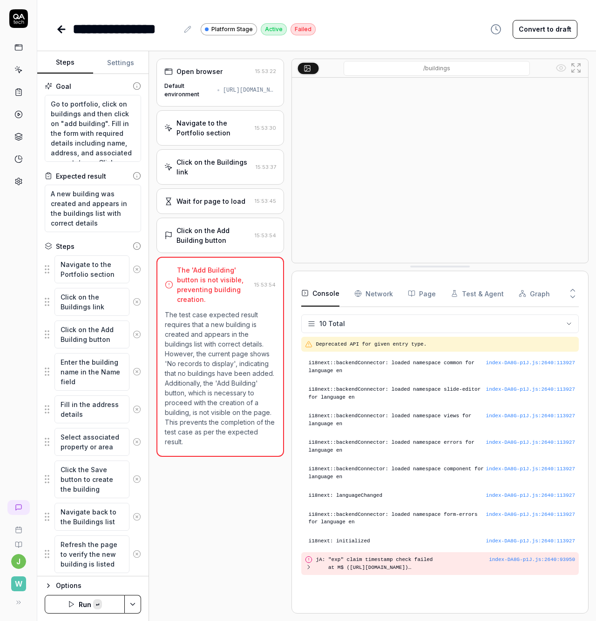
type textarea "*"
